Goal: Task Accomplishment & Management: Manage account settings

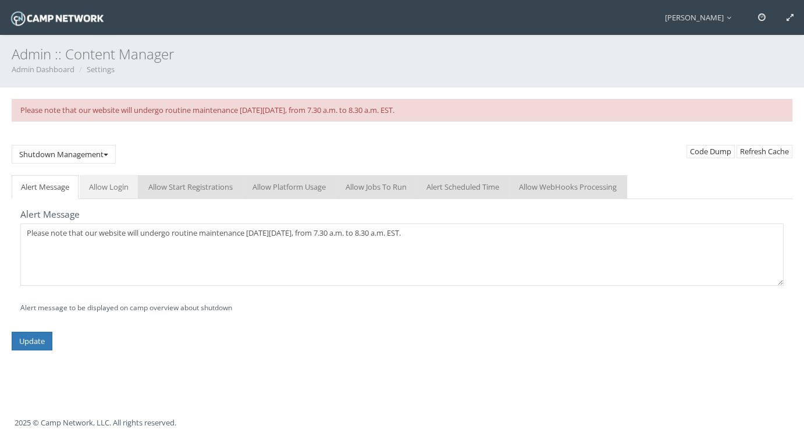
click at [89, 197] on link "Allow Login" at bounding box center [109, 187] width 58 height 24
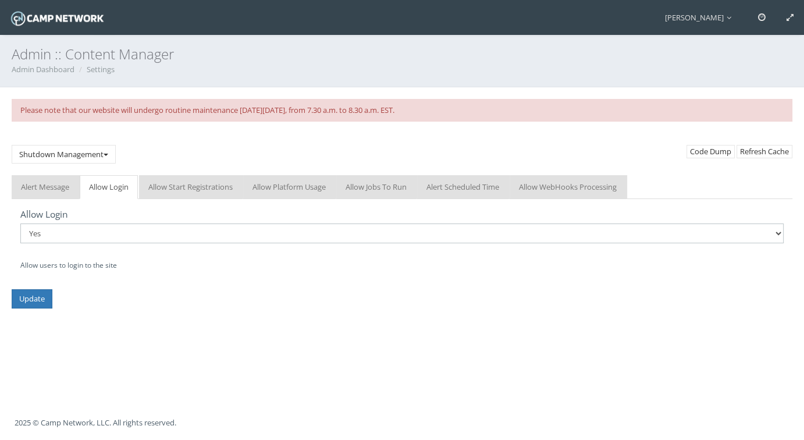
click at [64, 238] on select "No Yes" at bounding box center [402, 233] width 764 height 20
select select "0"
click at [20, 223] on select "No Yes" at bounding box center [402, 233] width 764 height 20
click at [186, 191] on link "Allow Start Registrations" at bounding box center [190, 187] width 103 height 24
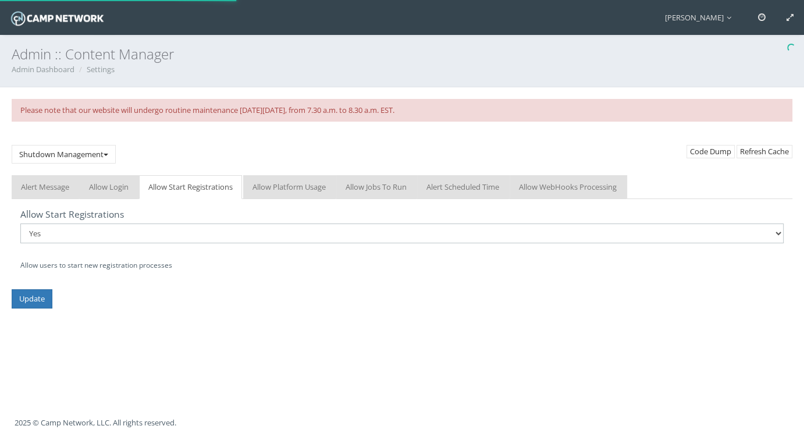
click at [155, 231] on select "No Yes" at bounding box center [402, 233] width 764 height 20
select select "0"
click at [20, 223] on select "No Yes" at bounding box center [402, 233] width 764 height 20
click at [281, 195] on link "Allow Platform Usage" at bounding box center [289, 187] width 92 height 24
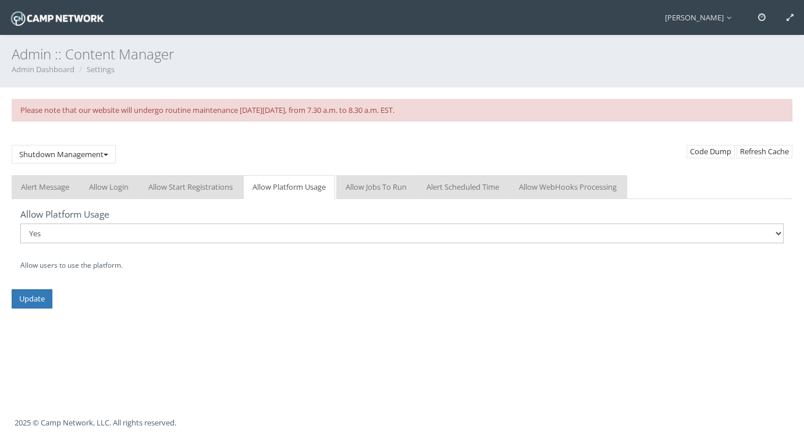
click at [240, 230] on select "No Yes" at bounding box center [402, 233] width 764 height 20
click at [233, 209] on div "Allow Platform Usage No Yes Allow users to use the platform." at bounding box center [402, 240] width 764 height 64
drag, startPoint x: 49, startPoint y: 290, endPoint x: 94, endPoint y: 289, distance: 44.8
click at [94, 289] on form "Alert Message Allow Login Allow Start Registrations Allow Platform Usage Allow …" at bounding box center [402, 241] width 781 height 133
click at [399, 179] on link "Allow Jobs To Run" at bounding box center [376, 187] width 80 height 24
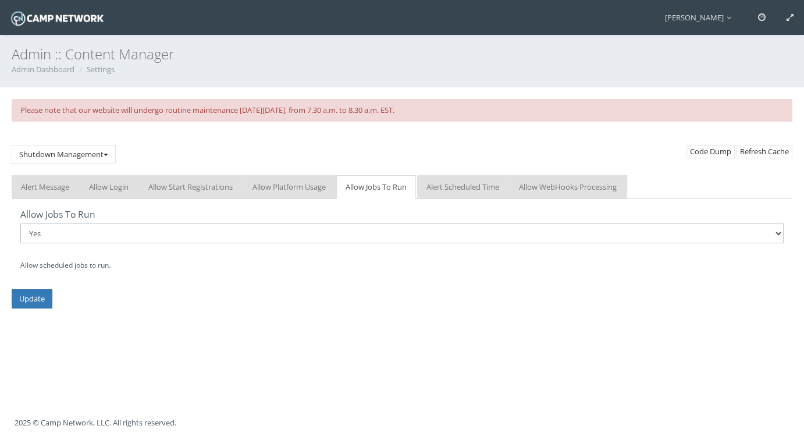
click at [223, 234] on select "No Yes" at bounding box center [402, 233] width 764 height 20
select select "0"
click at [20, 223] on select "No Yes" at bounding box center [402, 233] width 764 height 20
click at [41, 300] on input "Update" at bounding box center [32, 298] width 41 height 19
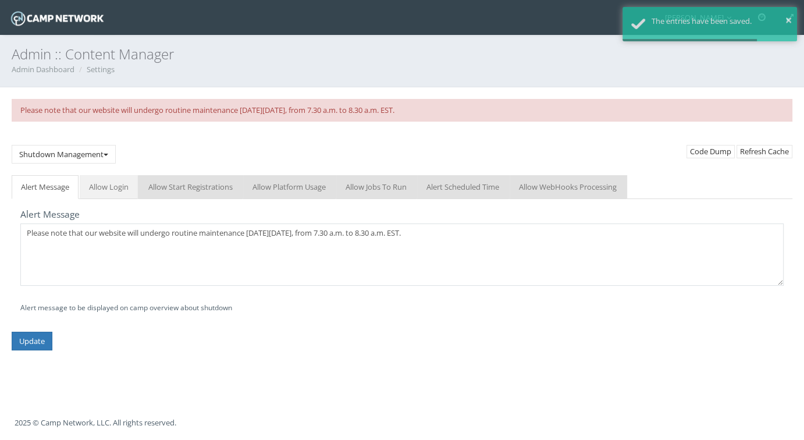
click at [119, 184] on link "Allow Login" at bounding box center [109, 187] width 58 height 24
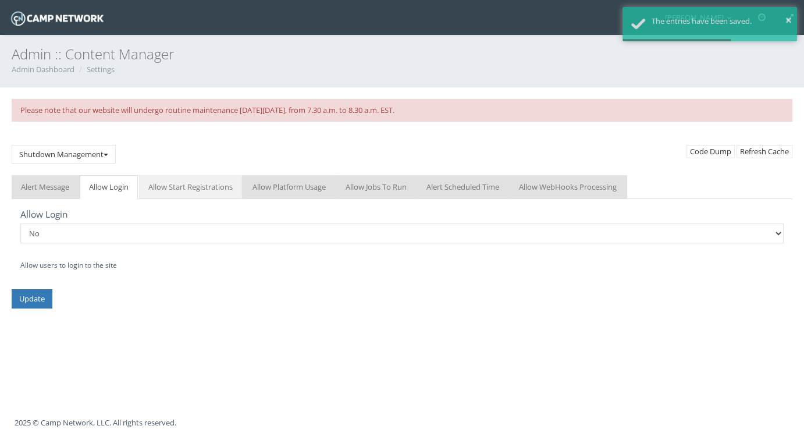
click at [160, 190] on link "Allow Start Registrations" at bounding box center [190, 187] width 103 height 24
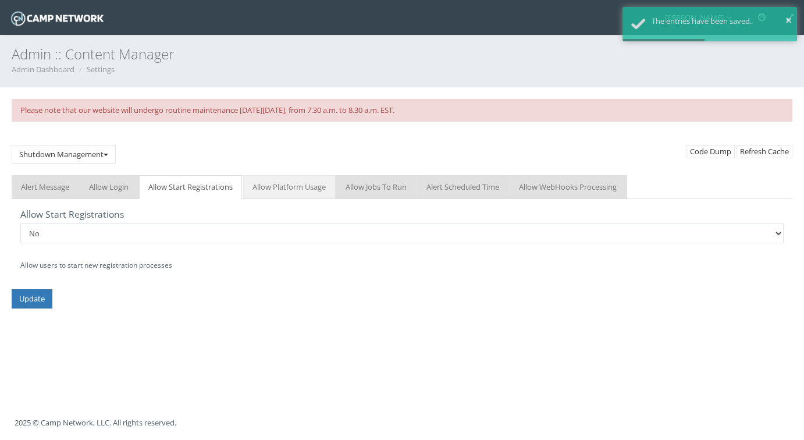
click at [272, 189] on link "Allow Platform Usage" at bounding box center [289, 187] width 92 height 24
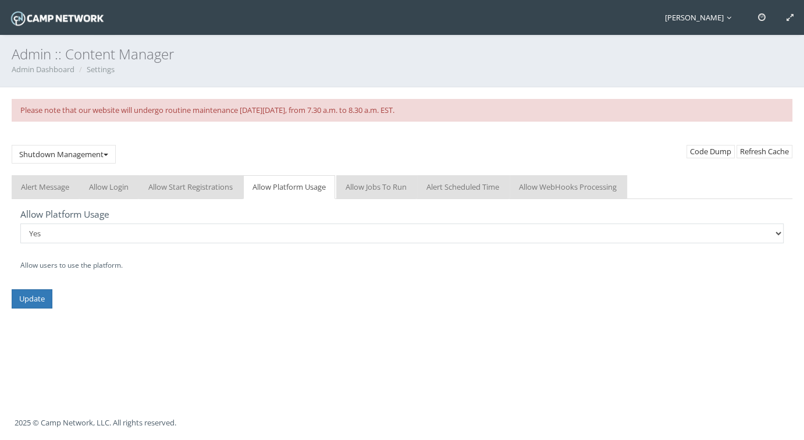
click at [727, 20] on icon at bounding box center [729, 18] width 5 height 8
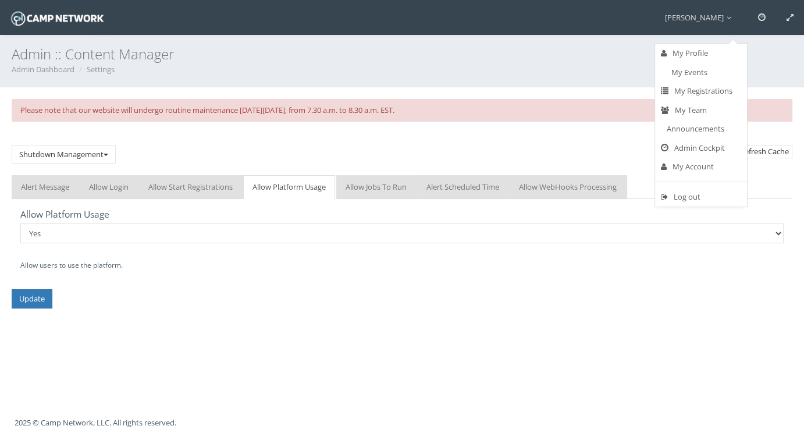
click at [350, 48] on h3 "Admin :: Content Manager" at bounding box center [402, 54] width 781 height 15
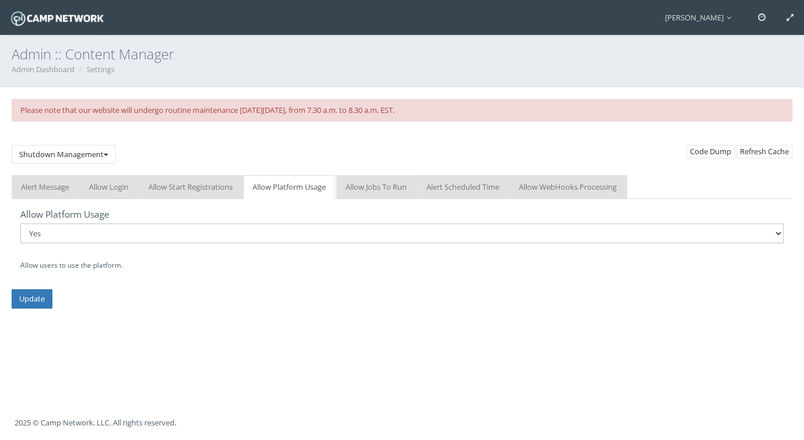
click at [52, 232] on select "No Yes" at bounding box center [402, 233] width 764 height 20
click at [20, 223] on select "No Yes" at bounding box center [402, 233] width 764 height 20
click at [56, 230] on select "No Yes" at bounding box center [402, 233] width 764 height 20
select select "1"
click at [20, 223] on select "No Yes" at bounding box center [402, 233] width 764 height 20
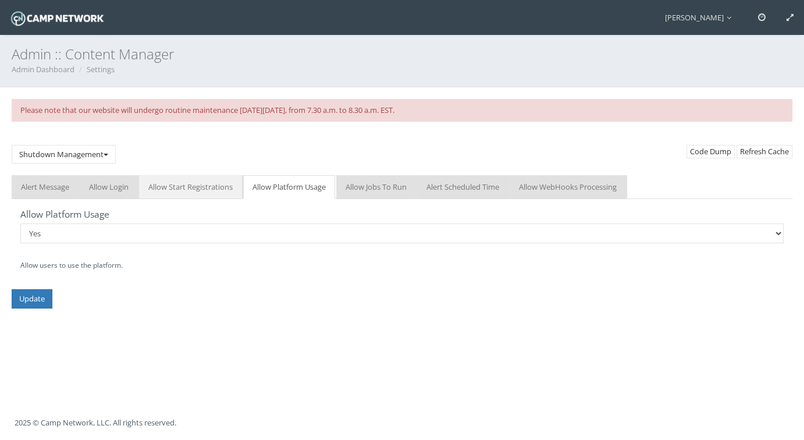
click at [176, 181] on link "Allow Start Registrations" at bounding box center [190, 187] width 103 height 24
click at [82, 242] on select "No Yes" at bounding box center [402, 233] width 764 height 20
select select "1"
click at [20, 223] on select "No Yes" at bounding box center [402, 233] width 764 height 20
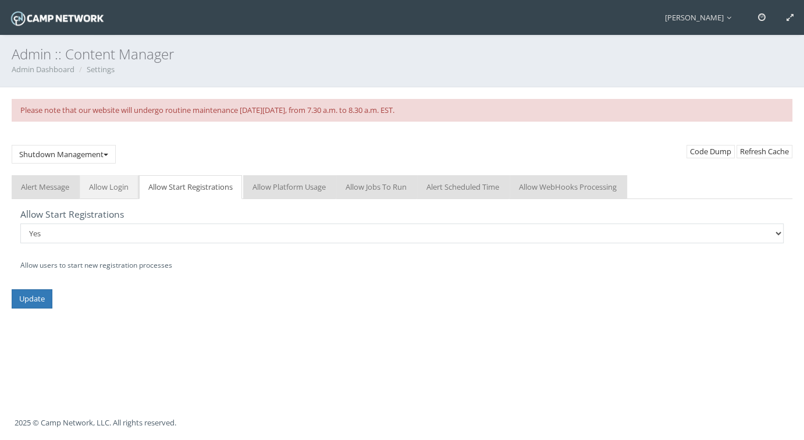
click at [93, 187] on link "Allow Login" at bounding box center [109, 187] width 58 height 24
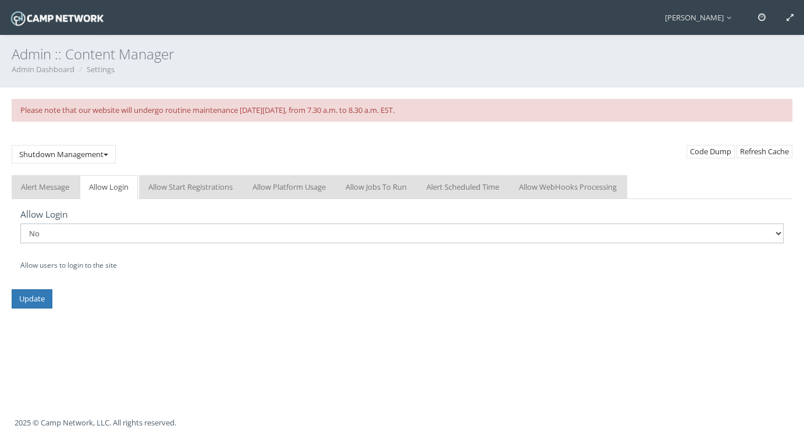
drag, startPoint x: 65, startPoint y: 233, endPoint x: 59, endPoint y: 243, distance: 11.5
click at [65, 233] on select "No Yes" at bounding box center [402, 233] width 764 height 20
select select "1"
click at [20, 223] on select "No Yes" at bounding box center [402, 233] width 764 height 20
click at [268, 189] on link "Allow Platform Usage" at bounding box center [289, 187] width 92 height 24
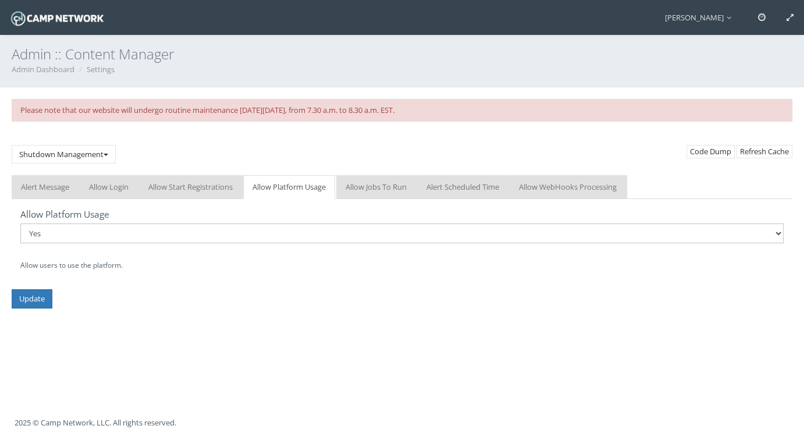
click at [101, 237] on select "No Yes" at bounding box center [402, 233] width 764 height 20
click at [358, 189] on link "Allow Jobs To Run" at bounding box center [376, 187] width 80 height 24
click at [237, 229] on select "No Yes" at bounding box center [402, 233] width 764 height 20
select select "1"
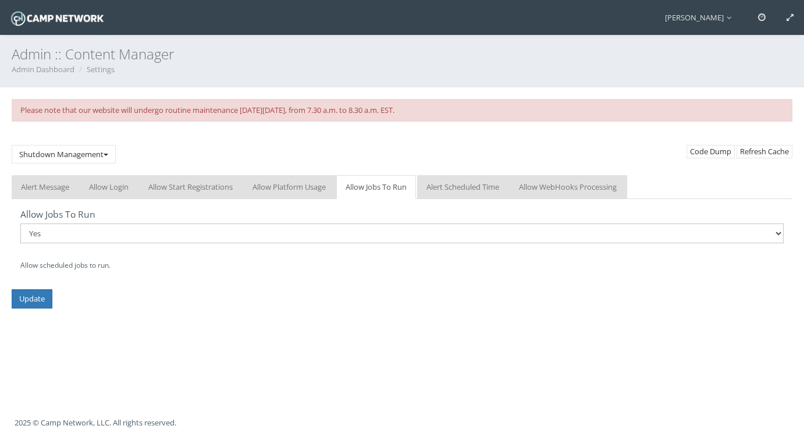
click at [20, 223] on select "No Yes" at bounding box center [402, 233] width 764 height 20
click at [568, 186] on link "Allow WebHooks Processing" at bounding box center [568, 187] width 116 height 24
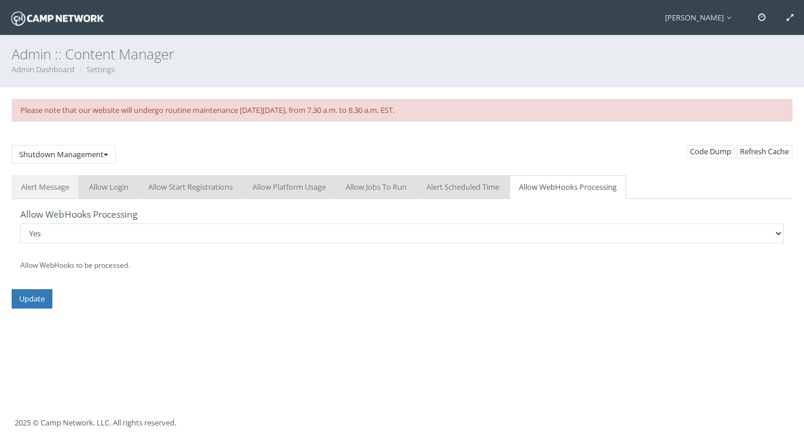
click at [37, 188] on link "Alert Message" at bounding box center [45, 187] width 67 height 24
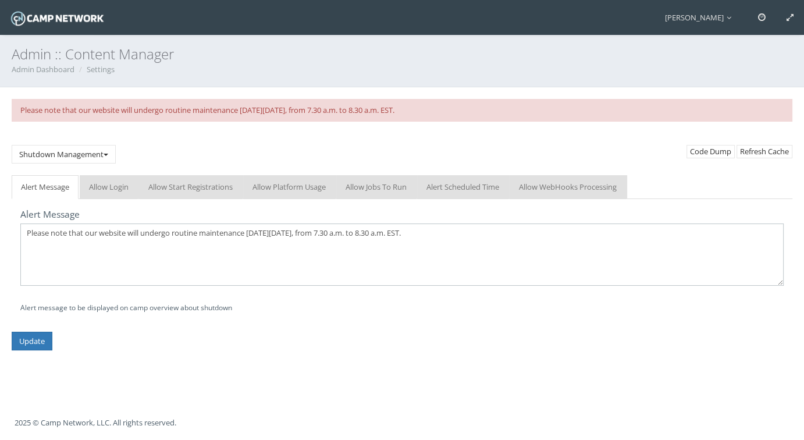
click at [78, 242] on textarea "Please note that our website will undergo routine maintenance [DATE][DATE], fro…" at bounding box center [402, 254] width 764 height 62
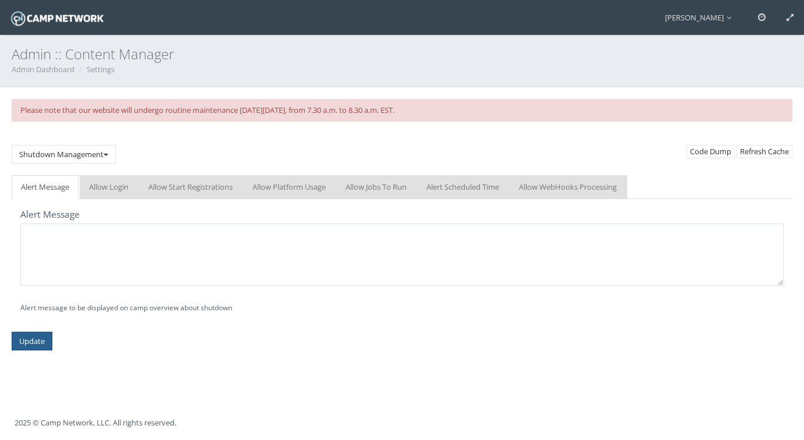
click at [30, 337] on input "Update" at bounding box center [32, 341] width 41 height 19
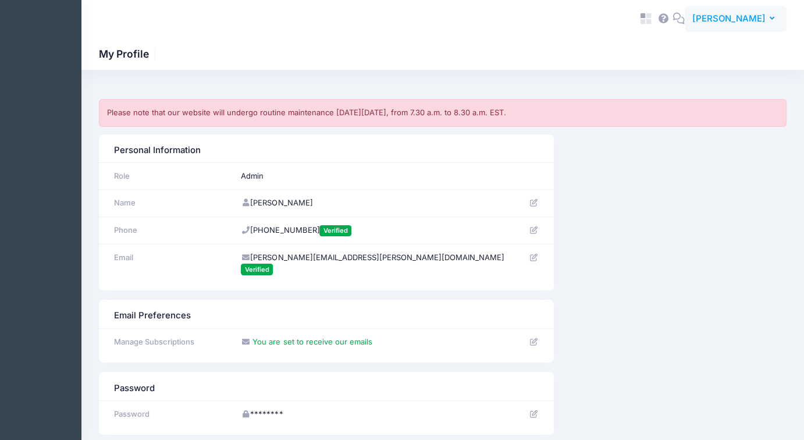
click at [751, 23] on span "[PERSON_NAME]" at bounding box center [729, 18] width 73 height 13
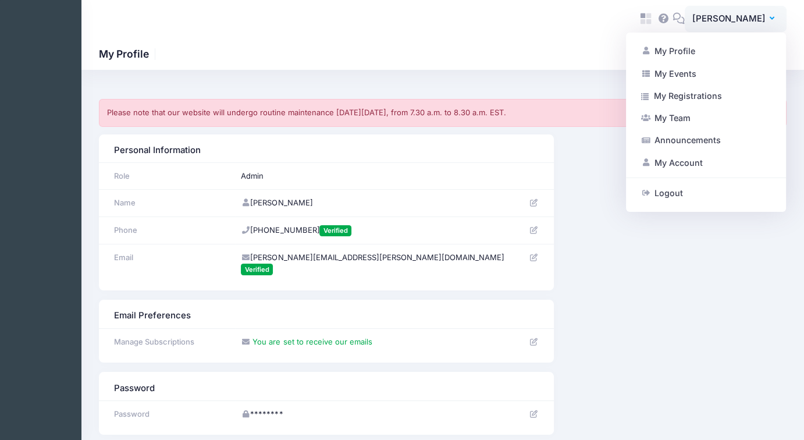
click at [623, 272] on div "Personal Information Role Admin Name" at bounding box center [443, 212] width 700 height 156
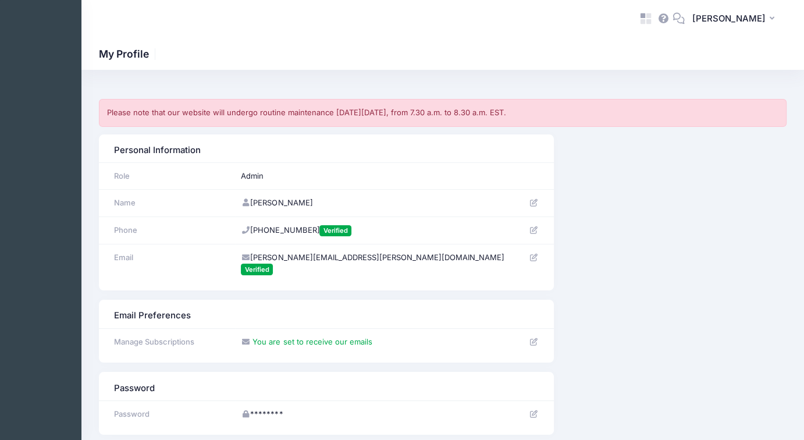
click at [534, 203] on icon at bounding box center [533, 203] width 9 height 8
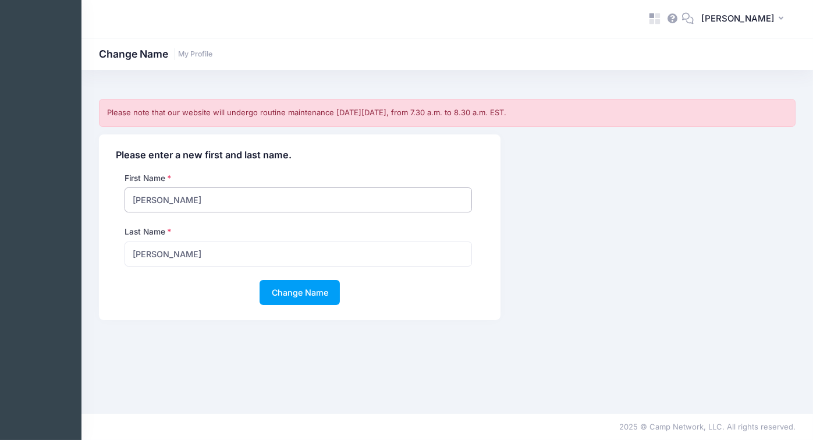
click at [169, 197] on input "[PERSON_NAME]" at bounding box center [298, 199] width 347 height 25
click at [214, 178] on div "First Name [PERSON_NAME]" at bounding box center [298, 192] width 358 height 41
click at [179, 200] on input "[PERSON_NAME]" at bounding box center [298, 199] width 347 height 25
click at [278, 176] on div "First Name [PERSON_NAME]" at bounding box center [298, 192] width 358 height 41
click at [205, 197] on input "[PERSON_NAME]" at bounding box center [298, 199] width 347 height 25
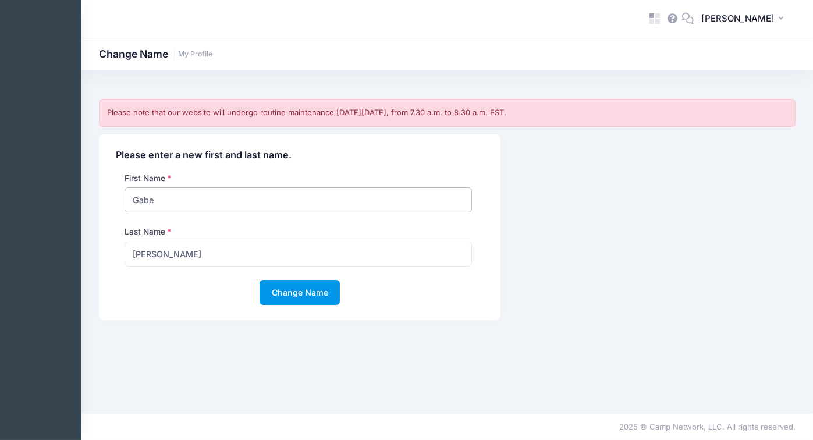
type input "Gabe"
click at [334, 294] on button "Change Name" at bounding box center [300, 292] width 80 height 25
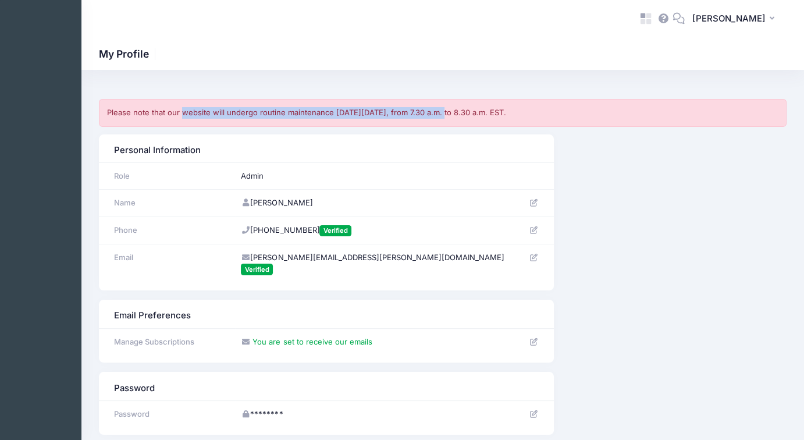
drag, startPoint x: 182, startPoint y: 111, endPoint x: 434, endPoint y: 119, distance: 252.7
click at [434, 119] on div "Please note that our website will undergo routine maintenance [DATE][DATE], fro…" at bounding box center [443, 113] width 688 height 28
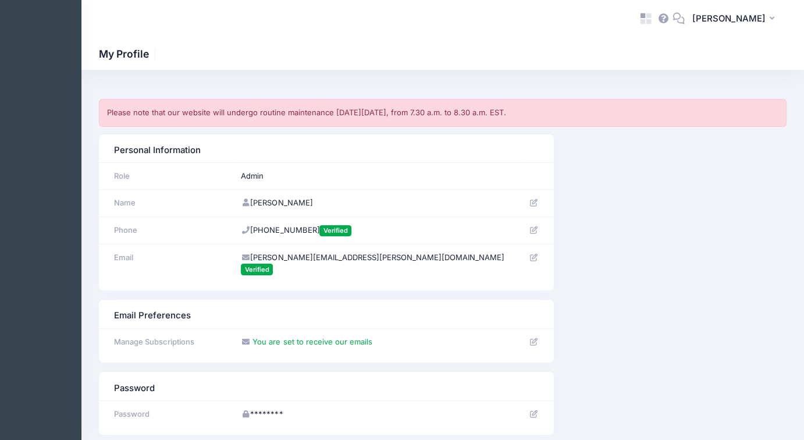
click at [448, 118] on div "Please note that our website will undergo routine maintenance [DATE][DATE], fro…" at bounding box center [443, 113] width 688 height 28
click at [740, 22] on span "Gabe Jenik" at bounding box center [729, 18] width 73 height 13
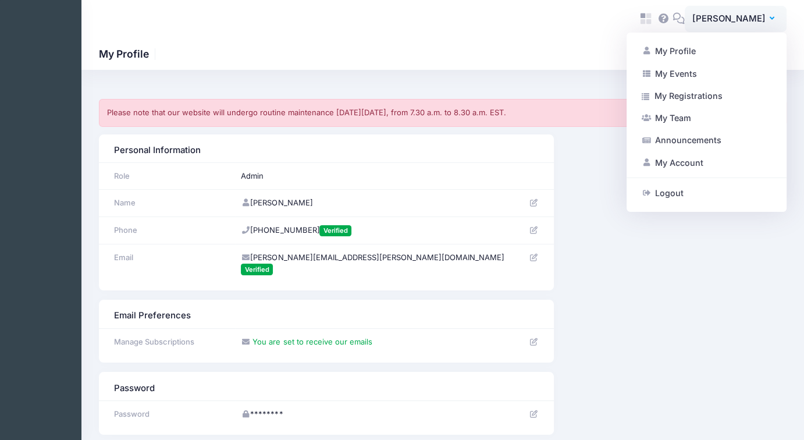
click at [537, 204] on icon at bounding box center [533, 203] width 9 height 8
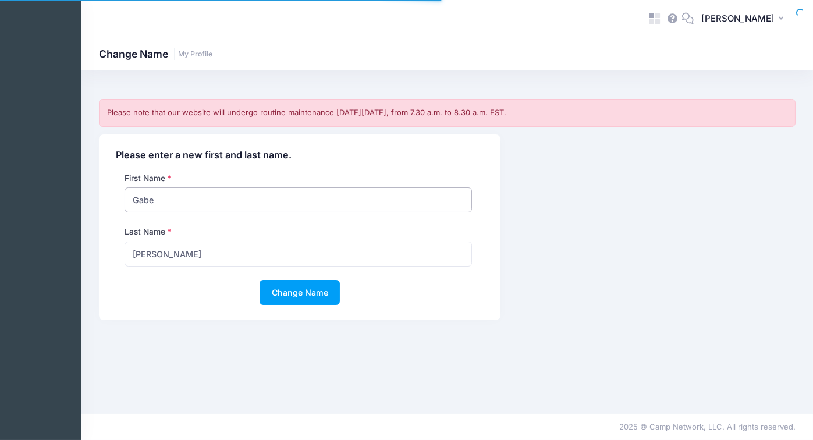
click at [193, 190] on input "Gabe" at bounding box center [298, 199] width 347 height 25
type input "[PERSON_NAME]"
click at [316, 178] on div "First Name [PERSON_NAME]" at bounding box center [298, 192] width 358 height 41
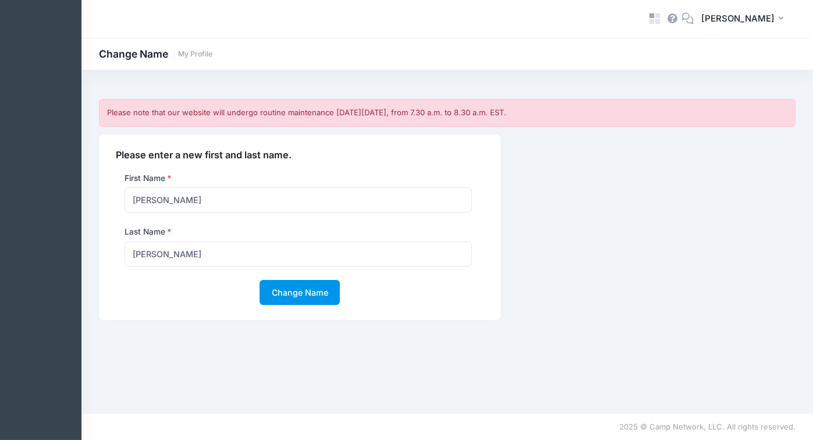
click at [292, 294] on button "Change Name" at bounding box center [300, 292] width 80 height 25
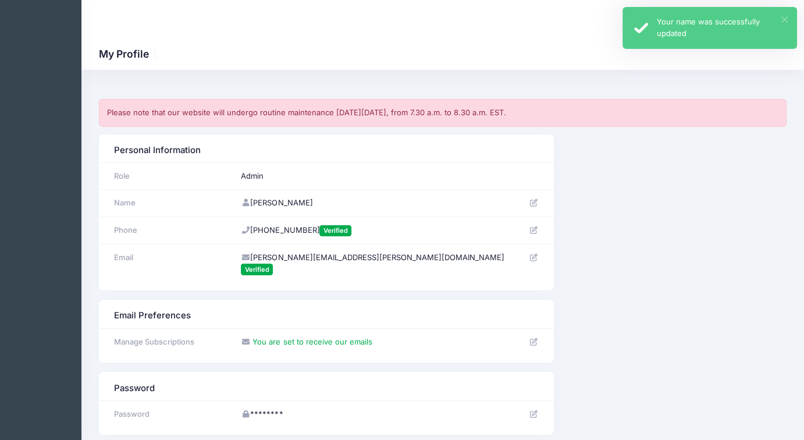
click at [785, 18] on button "×" at bounding box center [785, 19] width 6 height 6
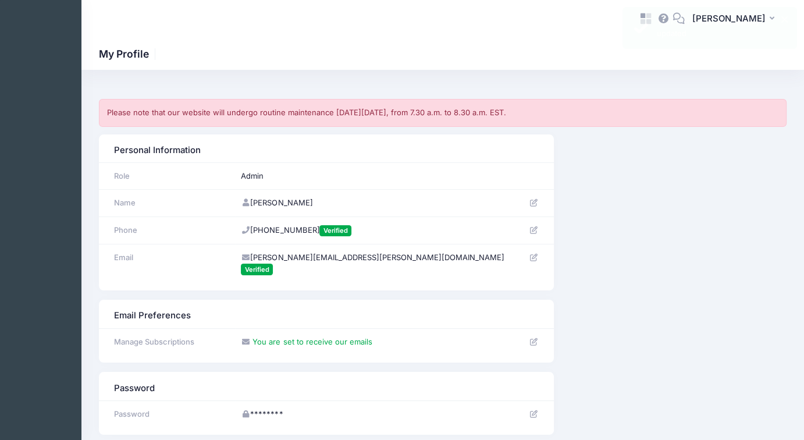
click at [736, 15] on div "× Your name was successfully updated" at bounding box center [710, 28] width 175 height 42
click at [737, 23] on span "[PERSON_NAME]" at bounding box center [729, 18] width 73 height 13
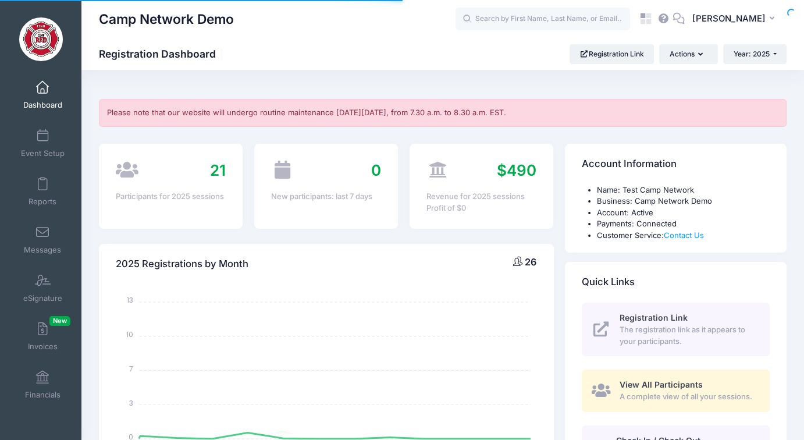
select select
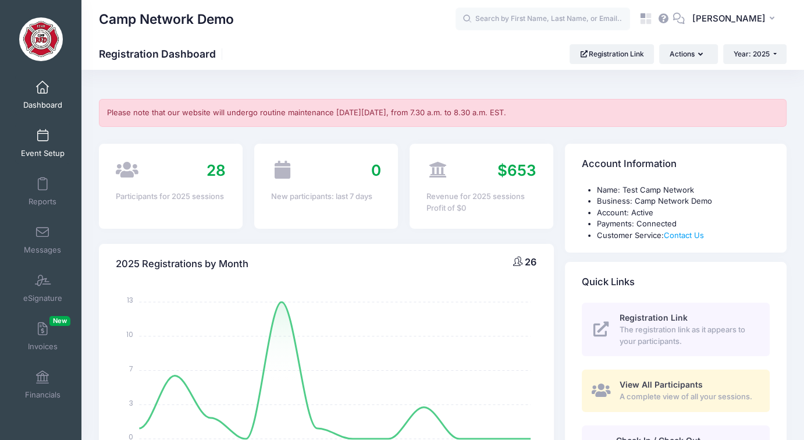
click at [49, 144] on link "Event Setup" at bounding box center [42, 143] width 55 height 41
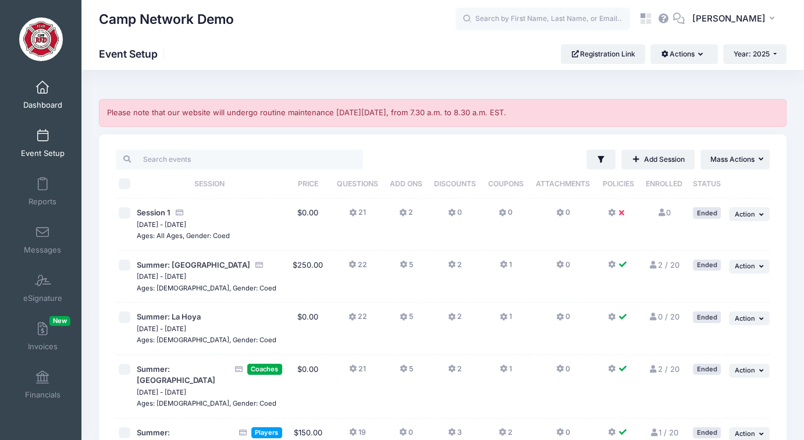
click at [45, 105] on span "Dashboard" at bounding box center [42, 105] width 39 height 10
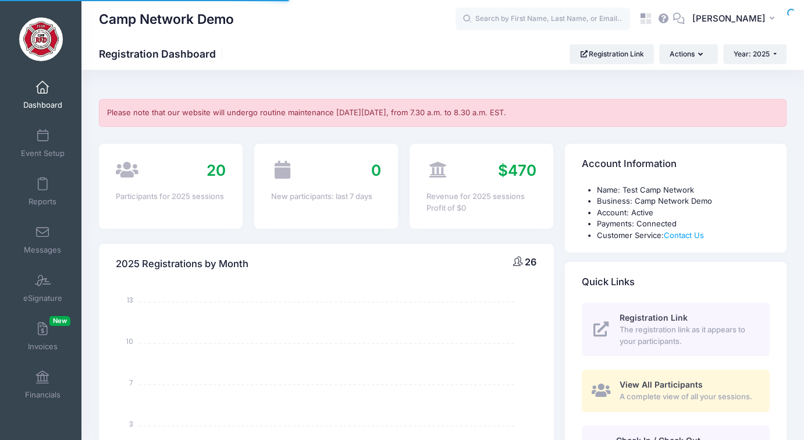
select select
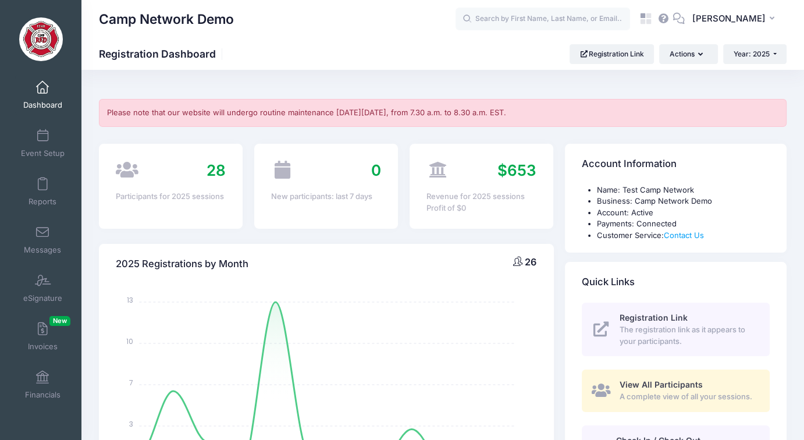
click at [37, 100] on span "Dashboard" at bounding box center [42, 105] width 39 height 10
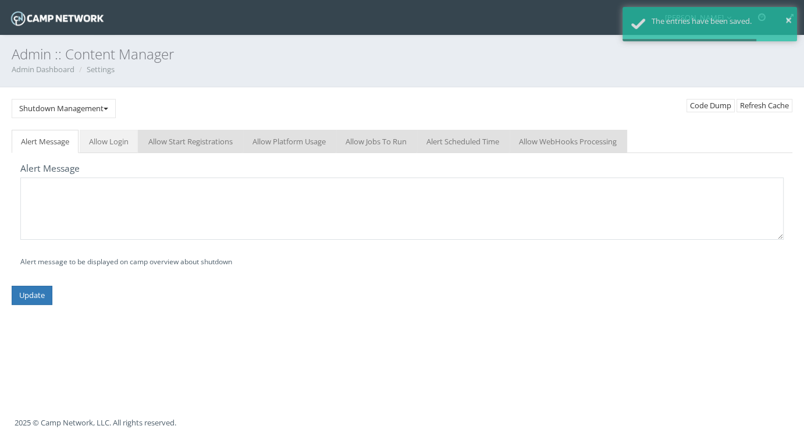
click at [93, 139] on link "Allow Login" at bounding box center [109, 142] width 58 height 24
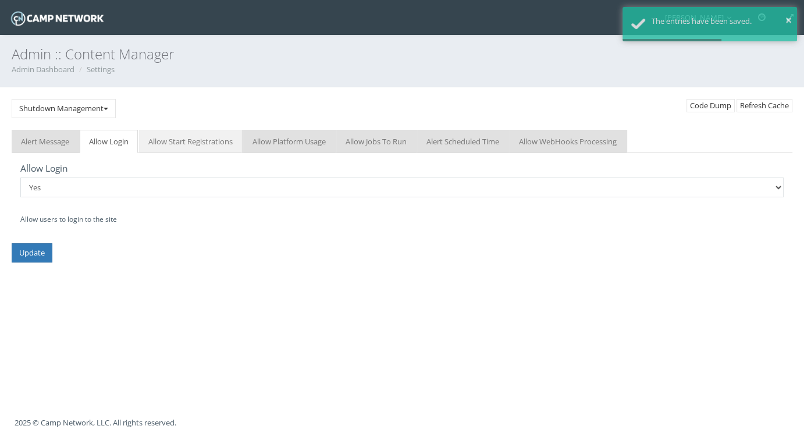
click at [180, 143] on link "Allow Start Registrations" at bounding box center [190, 142] width 103 height 24
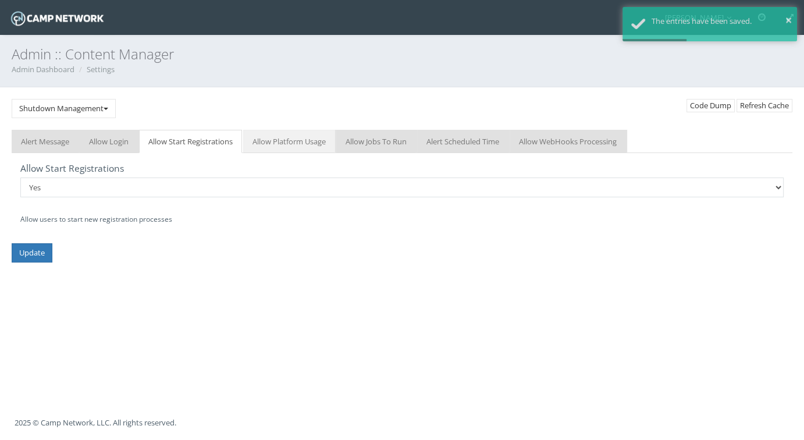
click at [269, 140] on link "Allow Platform Usage" at bounding box center [289, 142] width 92 height 24
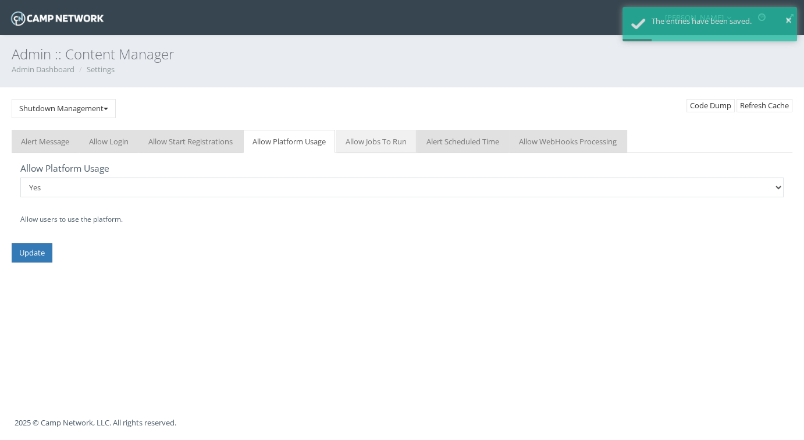
click at [379, 139] on link "Allow Jobs To Run" at bounding box center [376, 142] width 80 height 24
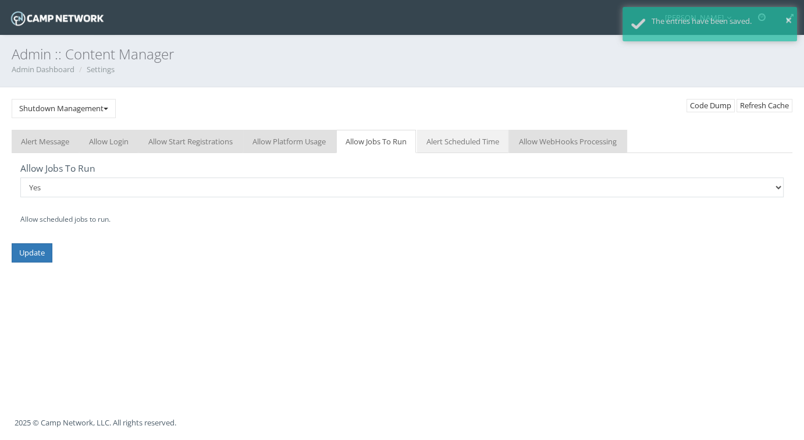
click at [454, 143] on link "Alert Scheduled Time" at bounding box center [462, 142] width 91 height 24
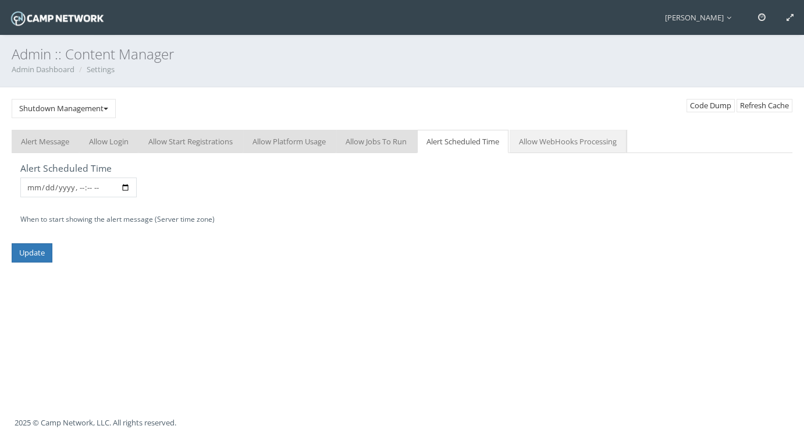
click at [558, 133] on link "Allow WebHooks Processing" at bounding box center [568, 142] width 116 height 24
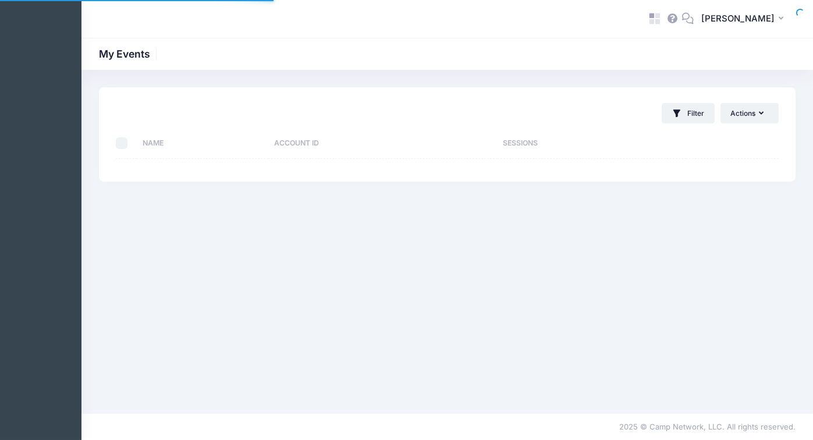
select select "10"
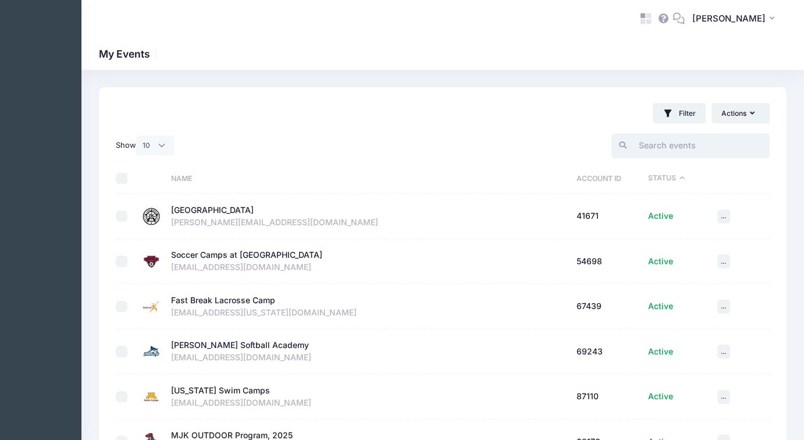
click at [661, 143] on input "search" at bounding box center [691, 145] width 158 height 25
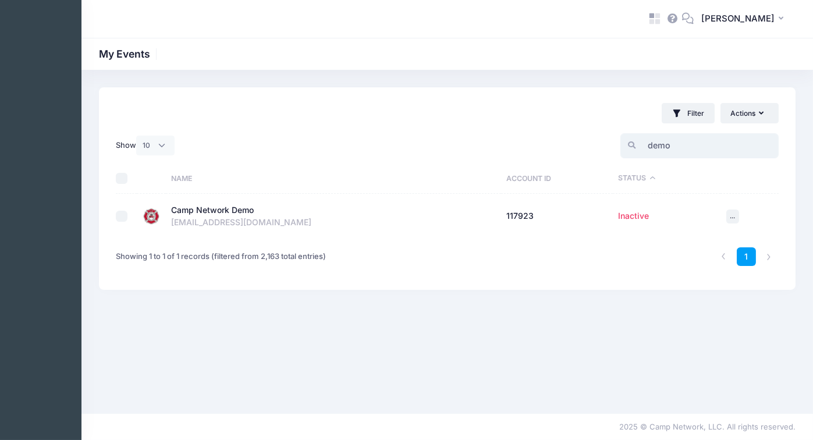
type input "demo"
click at [234, 201] on td "Camp Network Demo Inactive Account Id: 117923 camp_test@campnetwork.com" at bounding box center [333, 216] width 335 height 45
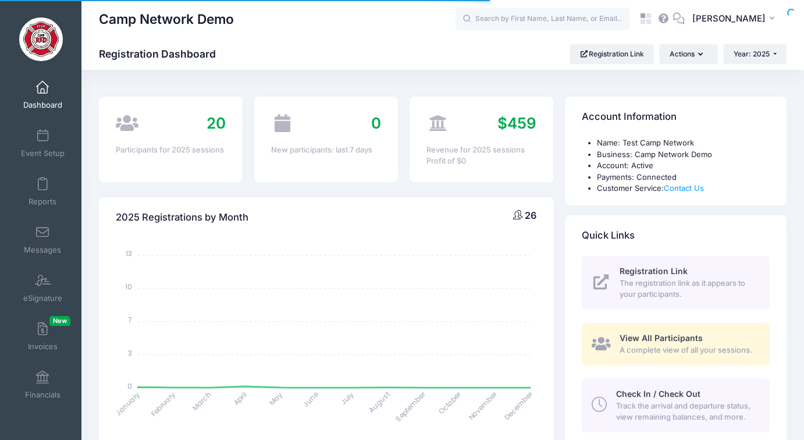
select select
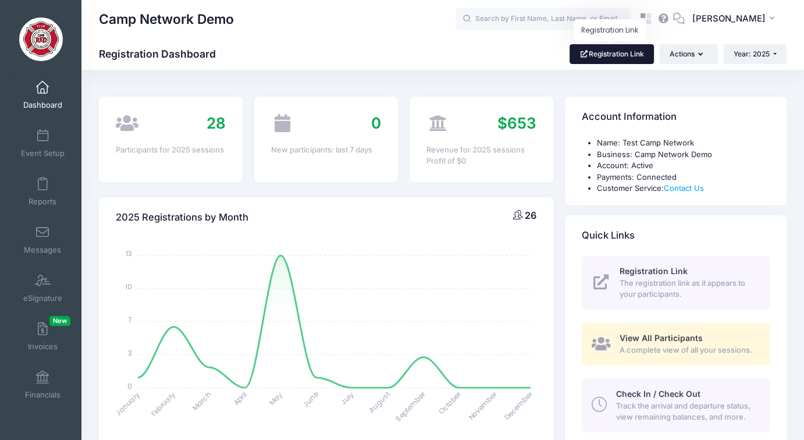
click at [615, 52] on link "Registration Link" at bounding box center [612, 54] width 84 height 20
click at [39, 157] on span "Event Setup" at bounding box center [43, 153] width 44 height 10
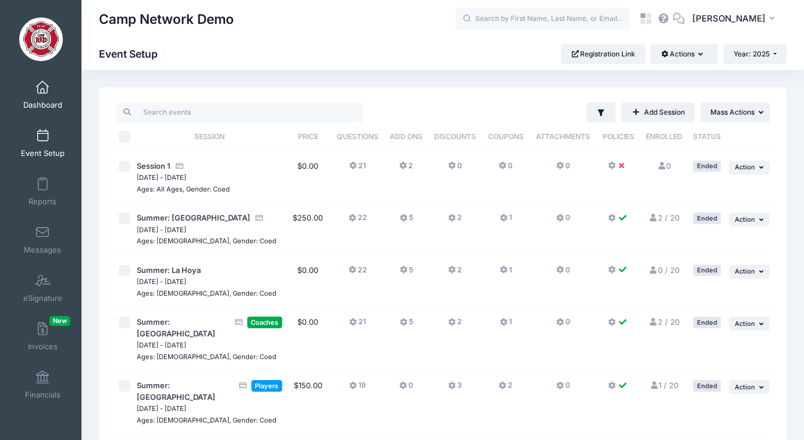
click at [36, 100] on span "Dashboard" at bounding box center [42, 105] width 39 height 10
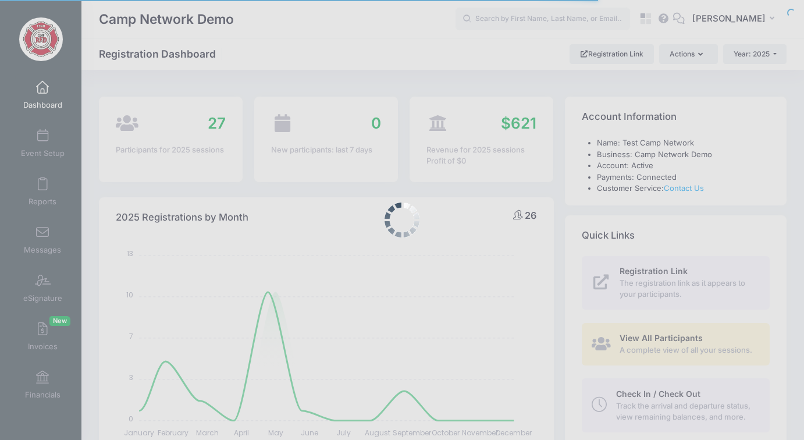
select select
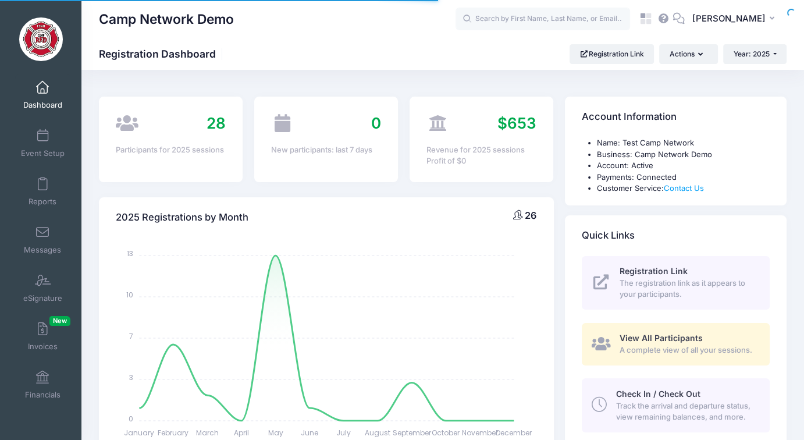
click at [42, 87] on span at bounding box center [42, 87] width 0 height 13
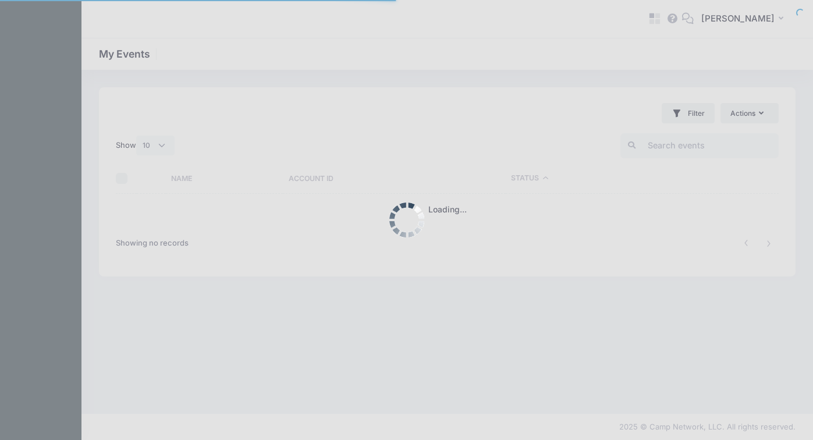
select select "10"
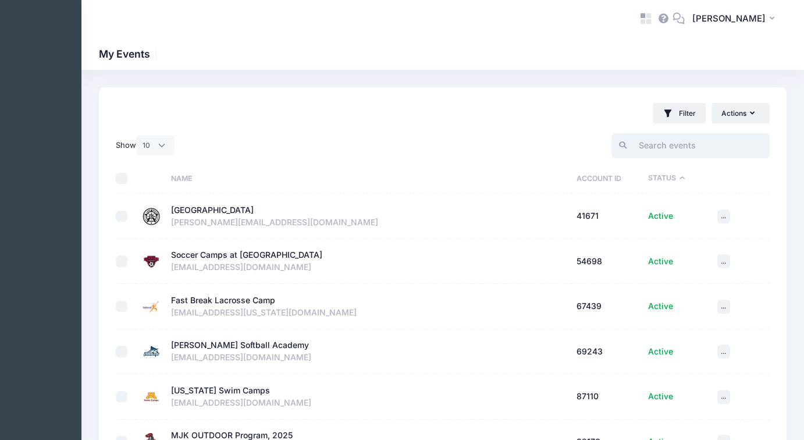
click at [647, 148] on input "search" at bounding box center [691, 145] width 158 height 25
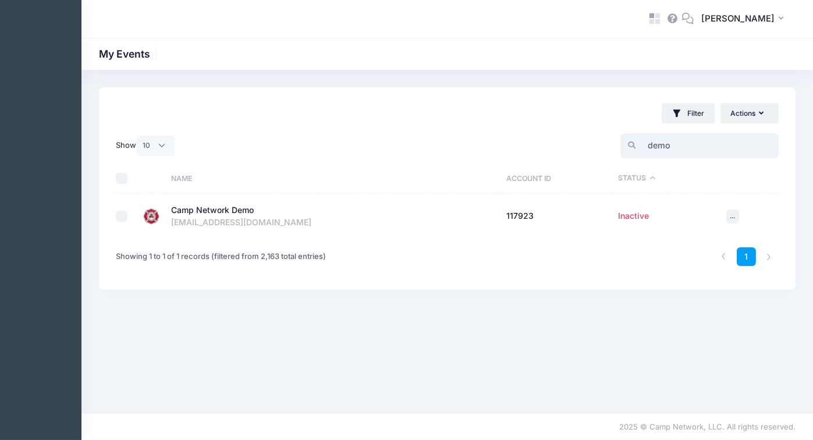
type input "demo"
click at [230, 217] on div "camp_test@campnetwork.com" at bounding box center [333, 222] width 324 height 12
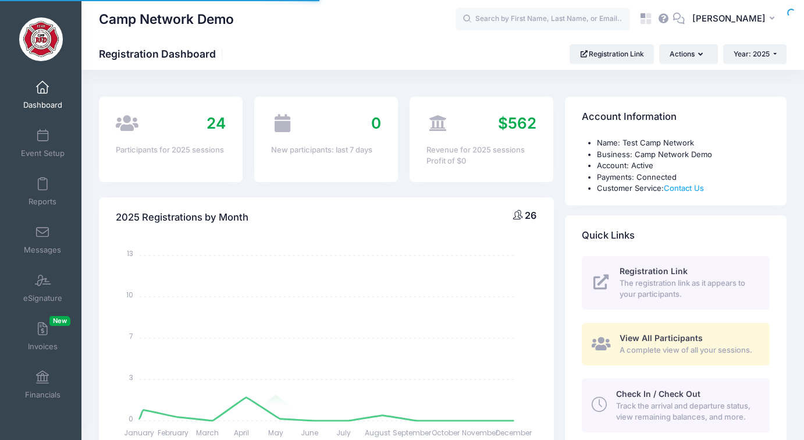
select select
